Goal: Task Accomplishment & Management: Manage account settings

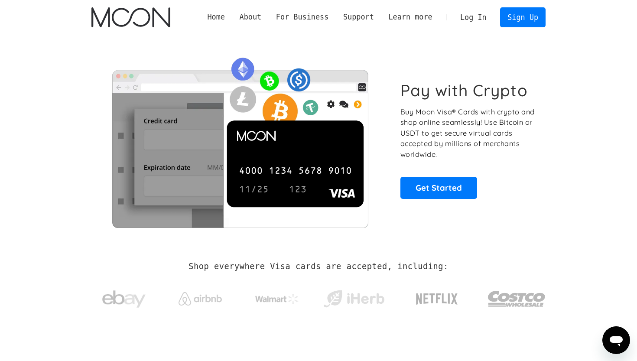
click at [469, 16] on link "Log In" at bounding box center [473, 17] width 41 height 19
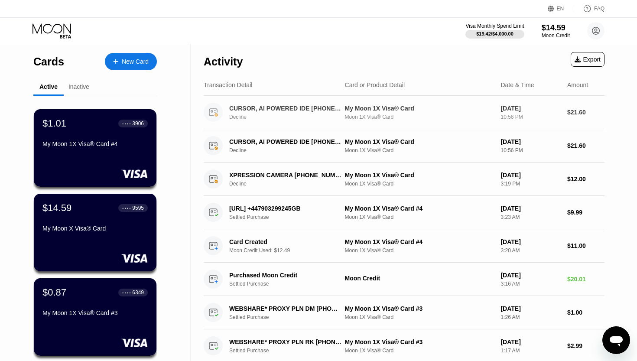
click at [300, 108] on div "CURSOR, AI POWERED IDE +18314259504 US" at bounding box center [285, 108] width 112 height 7
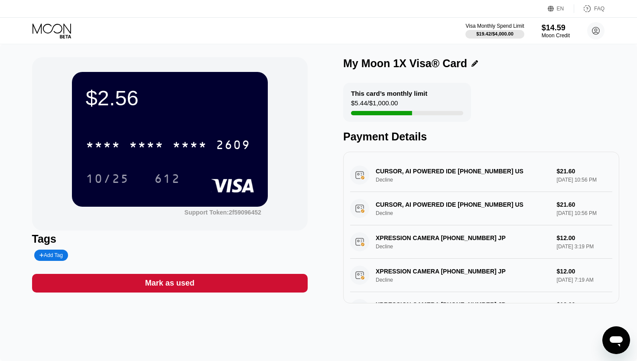
click at [393, 173] on div "CURSOR, AI POWERED IDE +18314259504 US Decline $21.60 Sep 22, 2025 10:56 PM" at bounding box center [481, 175] width 262 height 33
drag, startPoint x: 375, startPoint y: 173, endPoint x: 424, endPoint y: 176, distance: 48.6
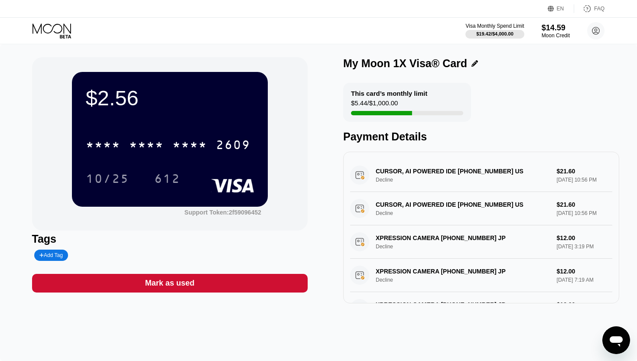
click at [424, 176] on div "CURSOR, AI POWERED IDE +18314259504 US Decline $21.60 Sep 22, 2025 10:56 PM" at bounding box center [481, 175] width 262 height 33
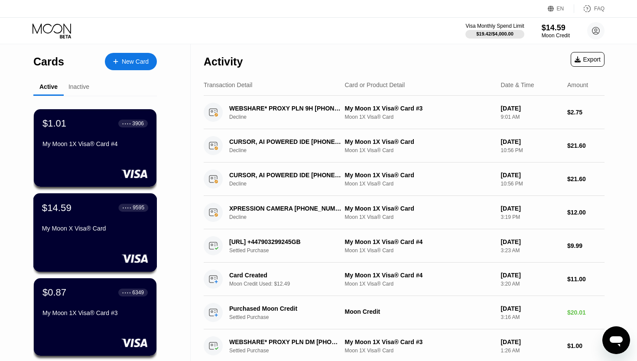
click at [63, 220] on div "$14.59 ● ● ● ● 9595 My Moon X Visa® Card" at bounding box center [95, 218] width 106 height 33
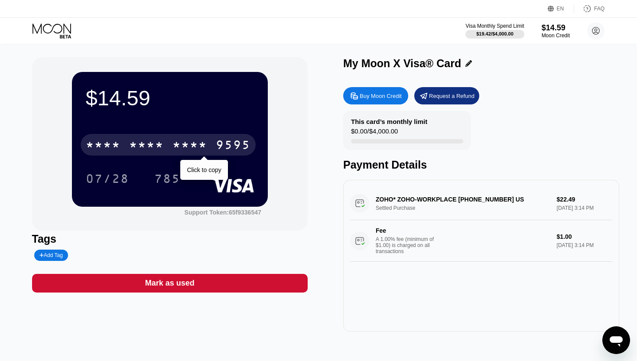
click at [202, 143] on div "* * * *" at bounding box center [190, 146] width 35 height 14
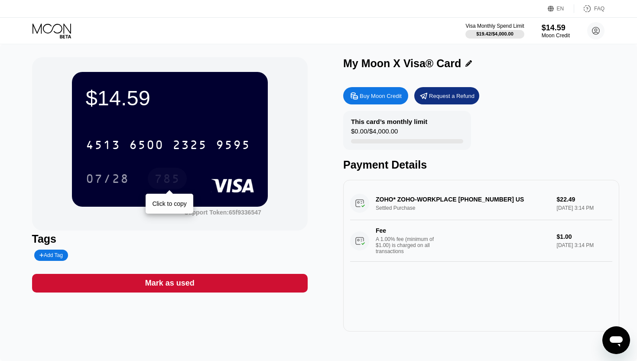
click at [165, 183] on div "785" at bounding box center [167, 180] width 26 height 14
